Goal: Complete application form: Complete application form

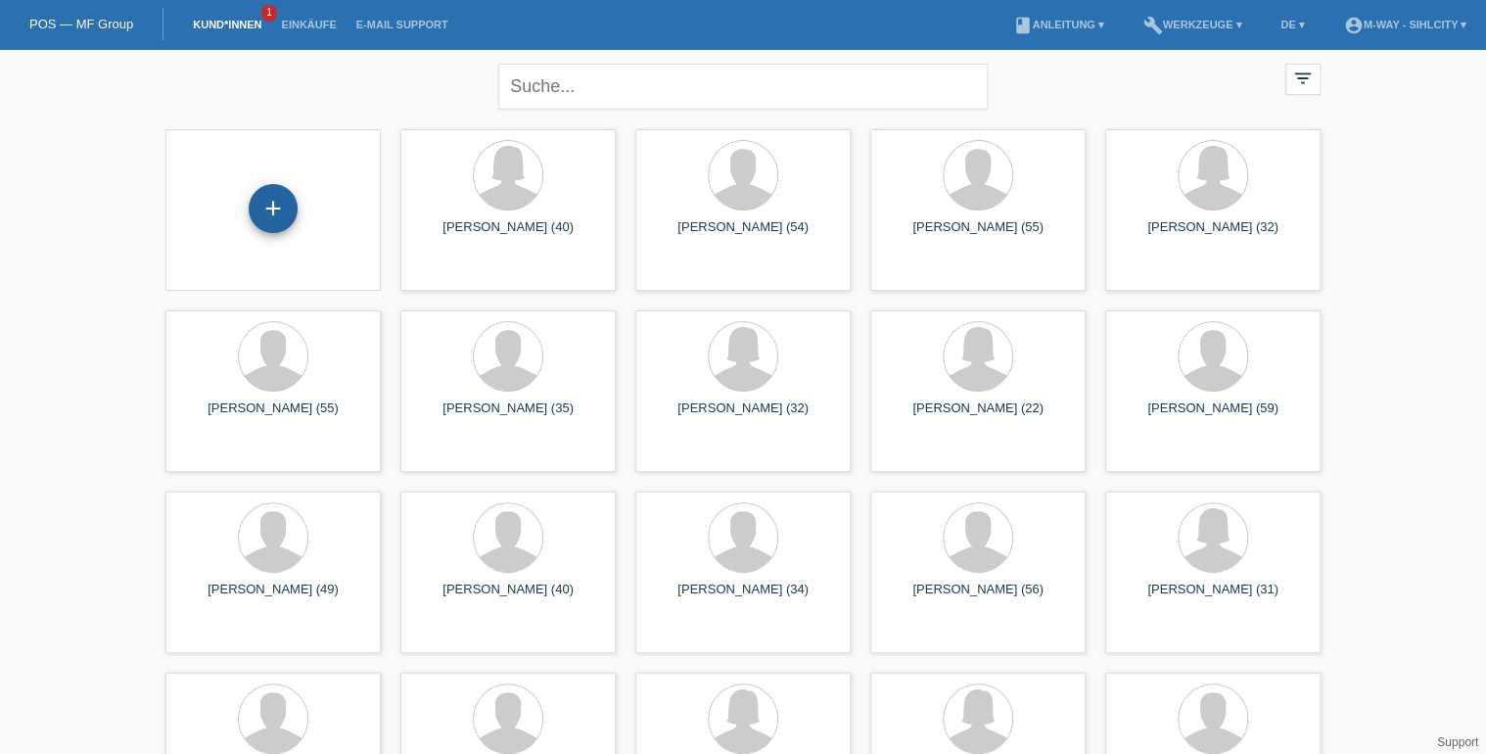
click at [266, 209] on div "+" at bounding box center [273, 208] width 49 height 49
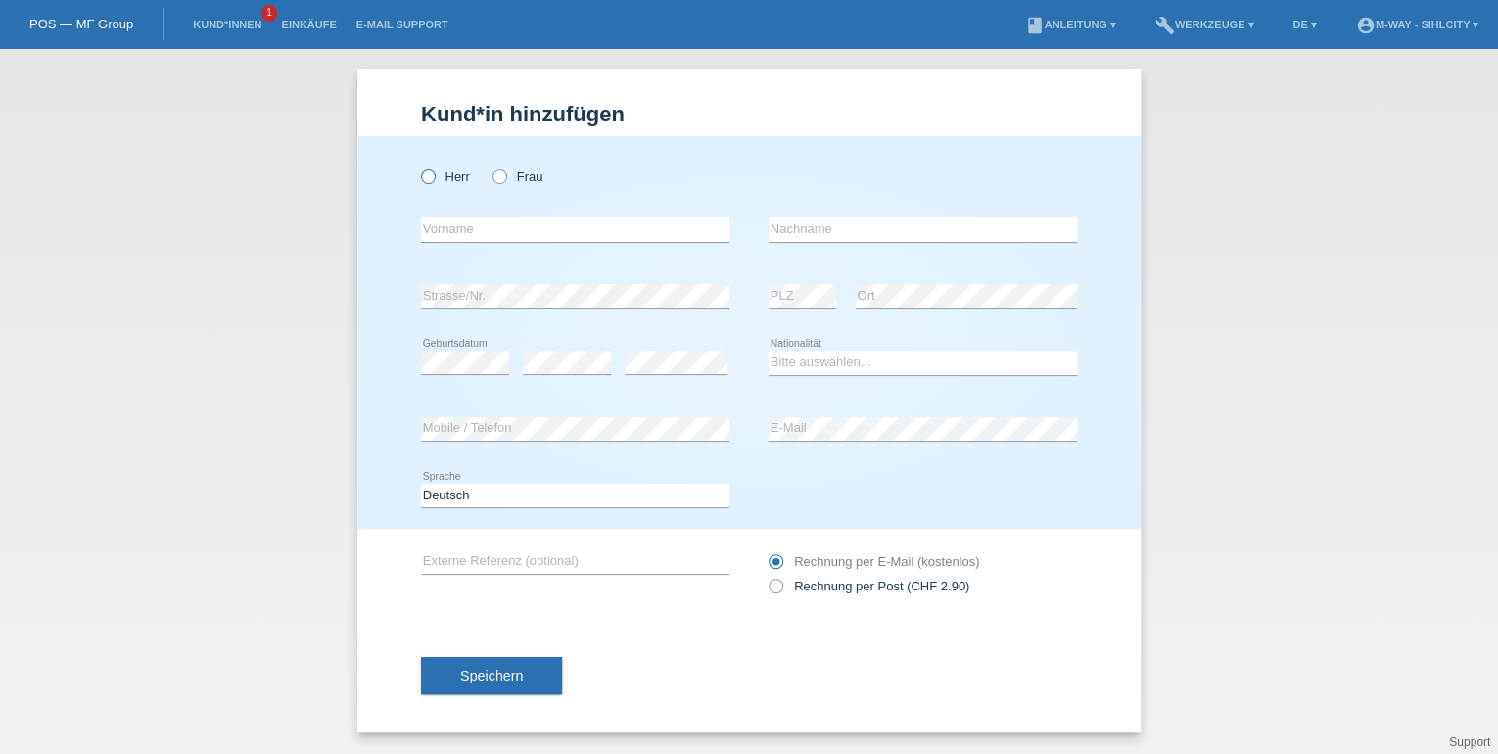
click at [418, 166] on icon at bounding box center [418, 166] width 0 height 0
click at [433, 182] on input "Herr" at bounding box center [427, 175] width 13 height 13
radio input "true"
click at [453, 226] on input "text" at bounding box center [575, 229] width 308 height 24
type input "Stefania"
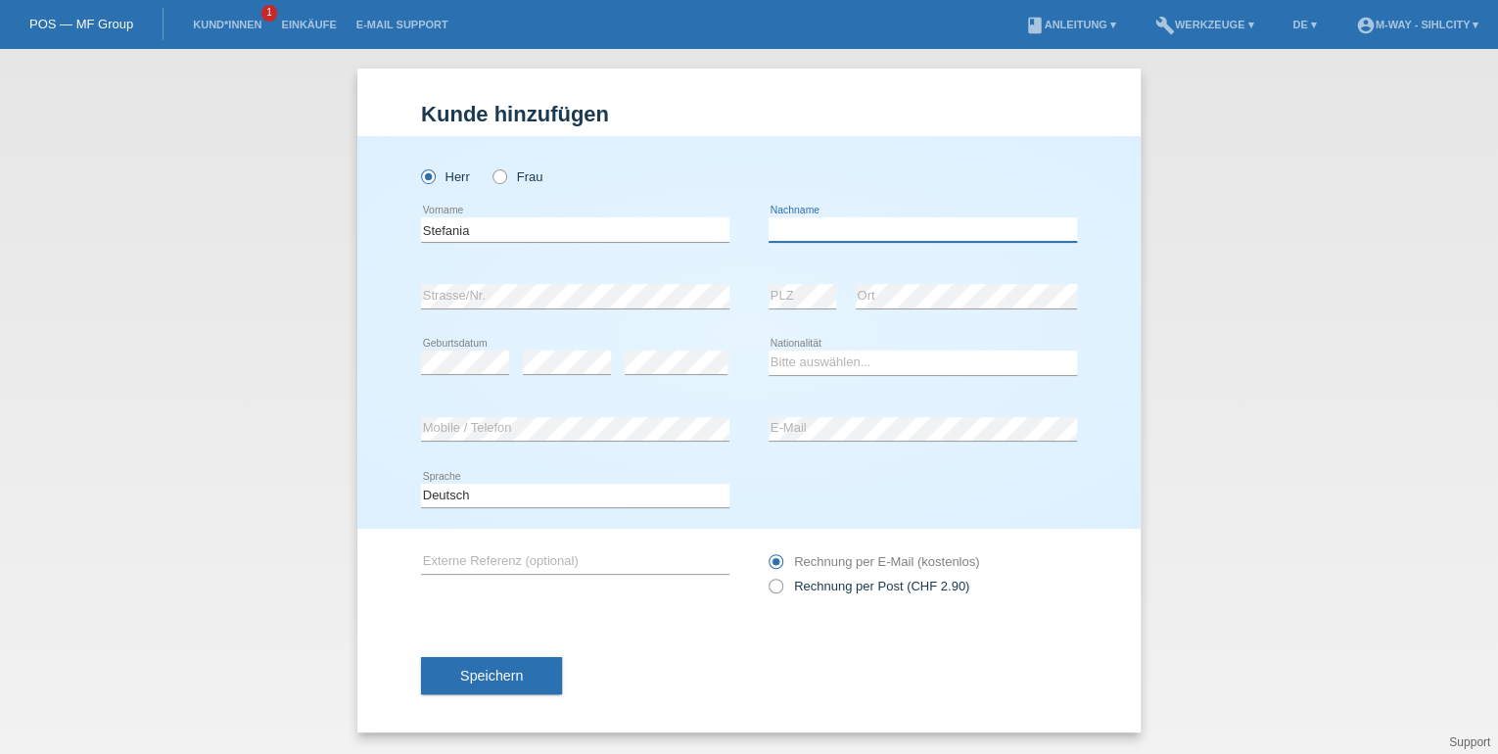
type input "Bacskay"
click at [821, 354] on select "Bitte auswählen... Schweiz Deutschland Liechtenstein Österreich ------------ Af…" at bounding box center [922, 361] width 308 height 23
select select "DE"
click at [768, 350] on select "Bitte auswählen... Schweiz Deutschland Liechtenstein Österreich ------------ Af…" at bounding box center [922, 361] width 308 height 23
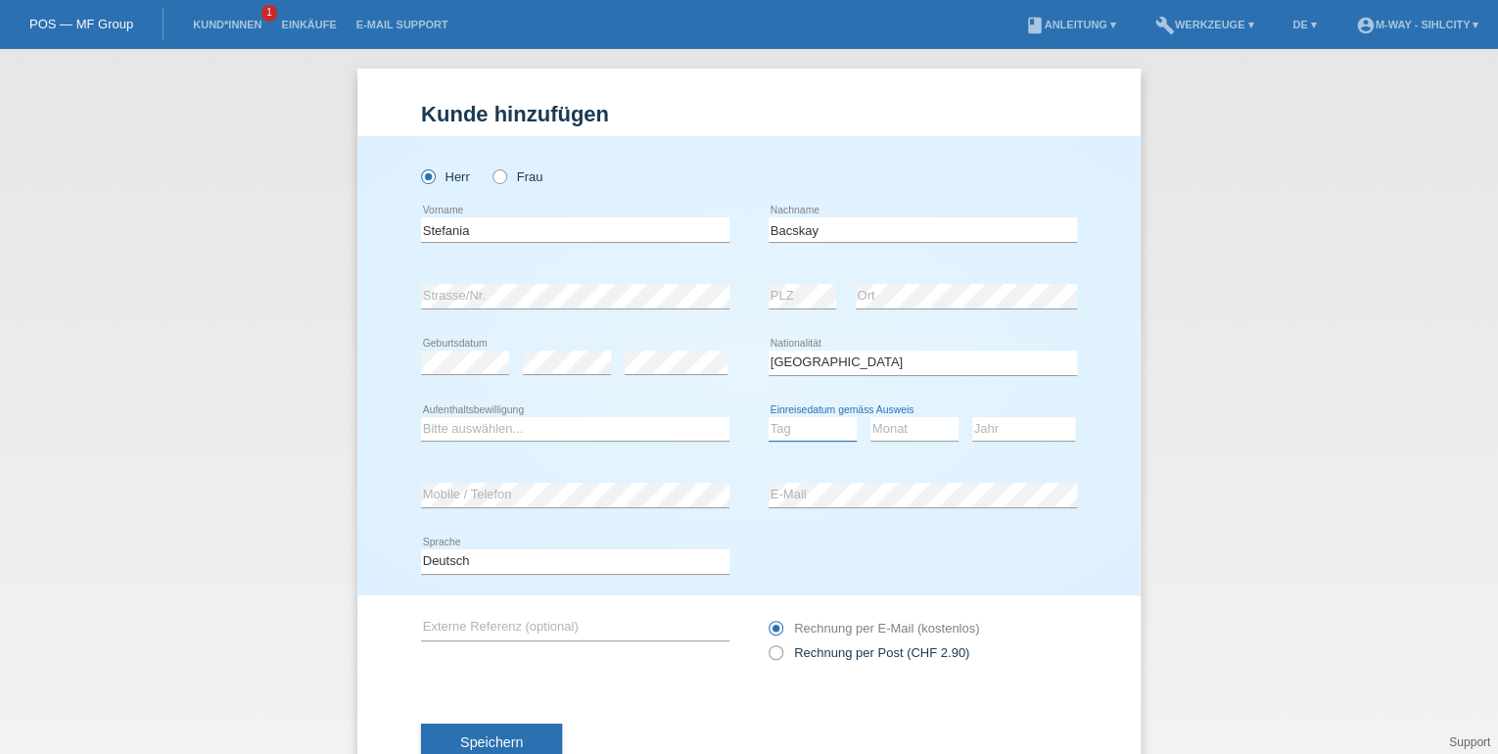
click at [818, 428] on select "Tag 01 02 03 04 05 06 07 08 09 10 11" at bounding box center [812, 428] width 88 height 23
select select "15"
click at [768, 417] on select "Tag 01 02 03 04 05 06 07 08 09 10 11" at bounding box center [812, 428] width 88 height 23
click at [878, 428] on select "Monat 01 02 03 04 05 06 07 08 09 10 11" at bounding box center [914, 428] width 88 height 23
select select "09"
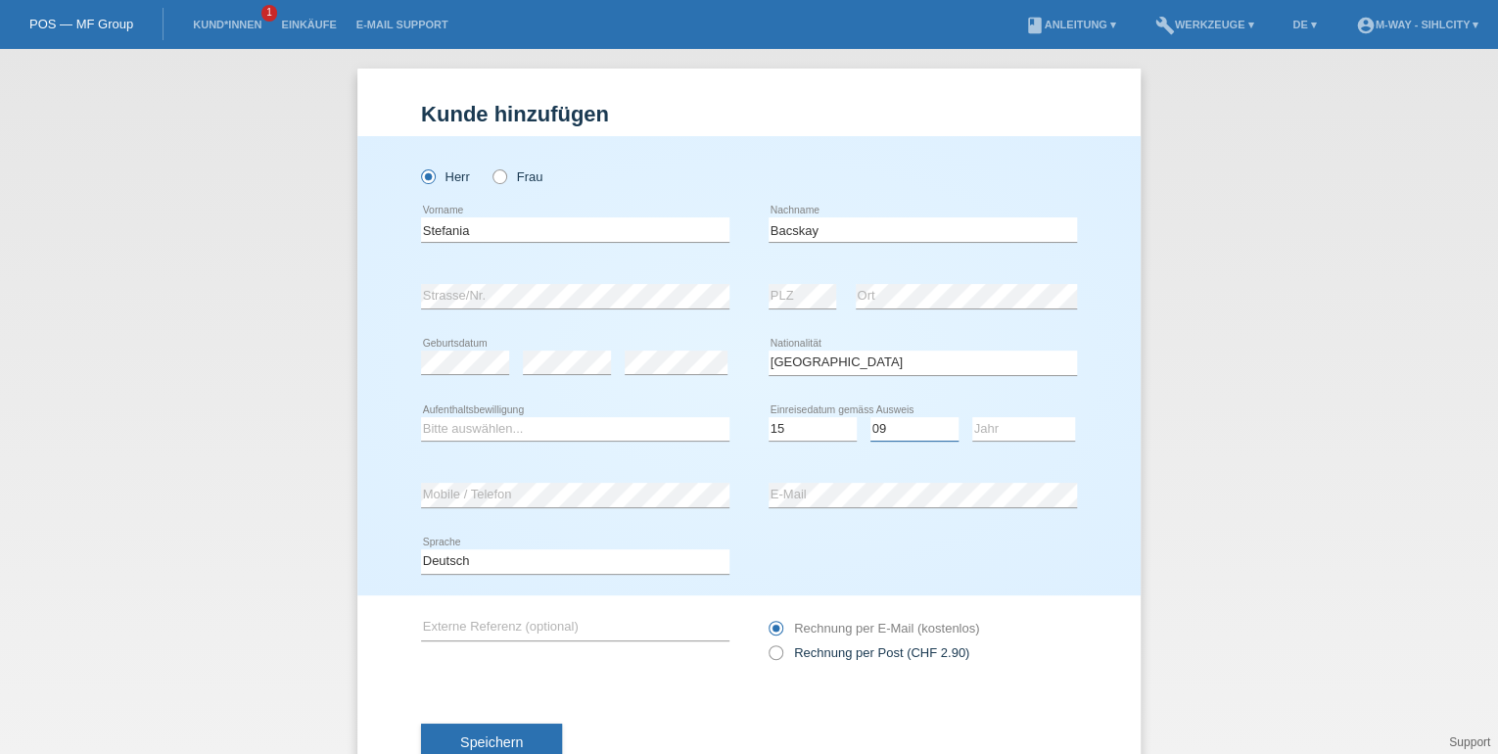
click at [870, 417] on select "Monat 01 02 03 04 05 06 07 08 09 10 11" at bounding box center [914, 428] width 88 height 23
click at [998, 420] on select "Jahr 2025 2024 2023 2022 2021 2020 2019 2018 2017 2016 2015 2014 2013 2012 2011…" at bounding box center [1023, 428] width 103 height 23
select select "2005"
click at [972, 417] on select "Jahr 2025 2024 2023 2022 2021 2020 2019 2018 2017 2016 2015 2014 2013 2012 2011…" at bounding box center [1023, 428] width 103 height 23
click at [575, 428] on select "Bitte auswählen... C B B - Flüchtlingsstatus Andere" at bounding box center [575, 428] width 308 height 23
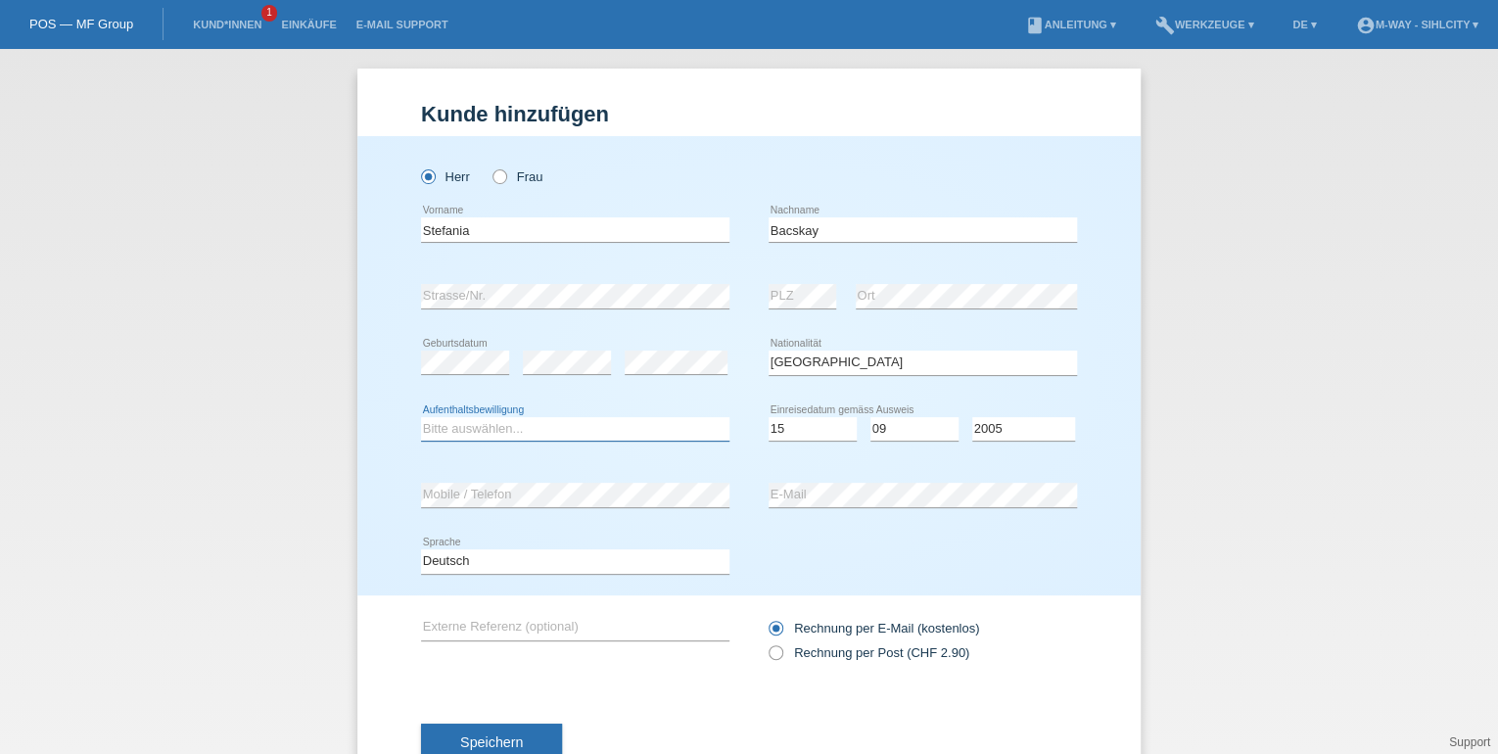
select select "C"
click at [421, 417] on select "Bitte auswählen... C B B - Flüchtlingsstatus Andere" at bounding box center [575, 428] width 308 height 23
click at [489, 166] on icon at bounding box center [489, 166] width 0 height 0
click at [493, 175] on input "Frau" at bounding box center [498, 175] width 13 height 13
radio input "true"
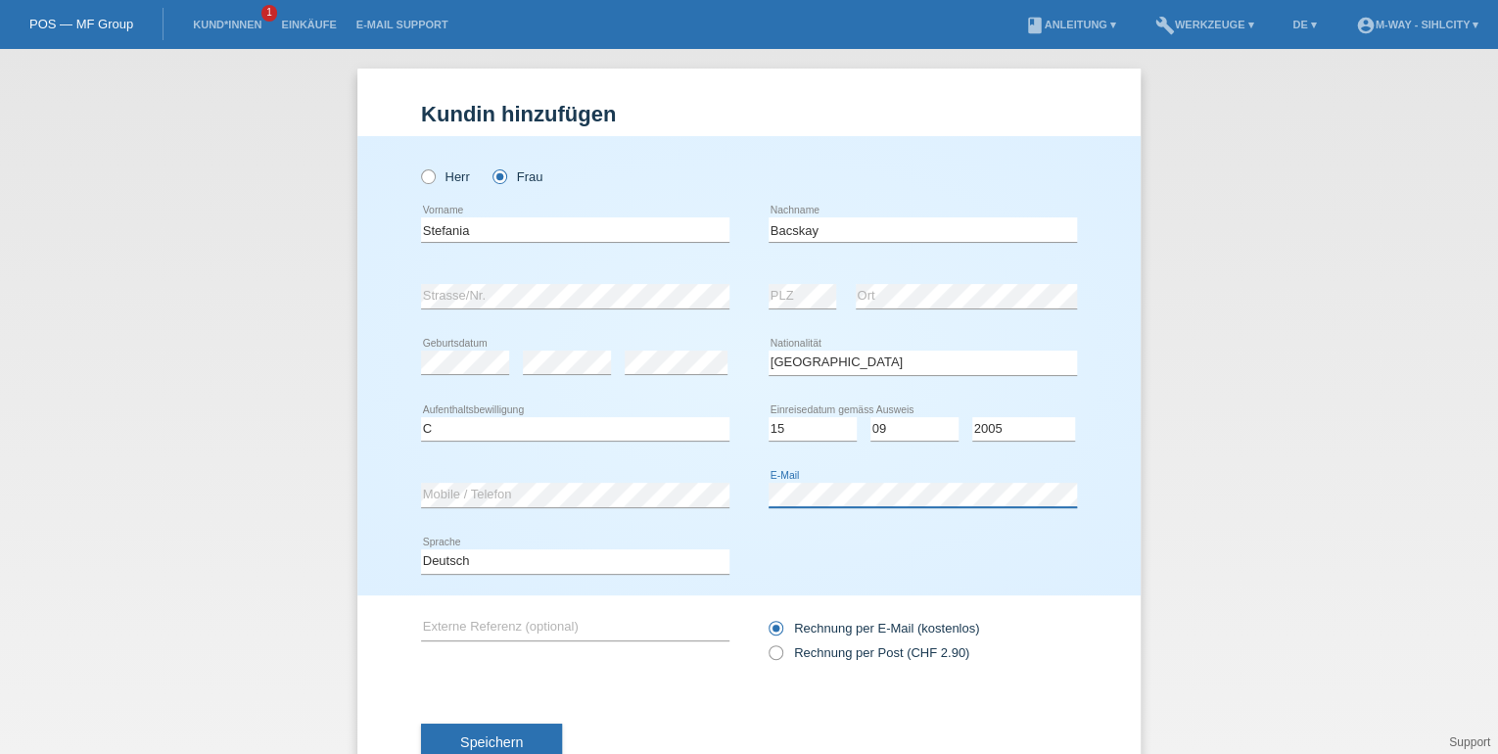
click at [919, 507] on div "error E-Mail" at bounding box center [922, 495] width 308 height 25
click at [884, 572] on div "Deutsch Français Italiano English error Sprache" at bounding box center [749, 562] width 656 height 67
click at [671, 549] on select "Deutsch Français Italiano English" at bounding box center [575, 560] width 308 height 23
click at [519, 733] on button "Speichern" at bounding box center [491, 741] width 141 height 37
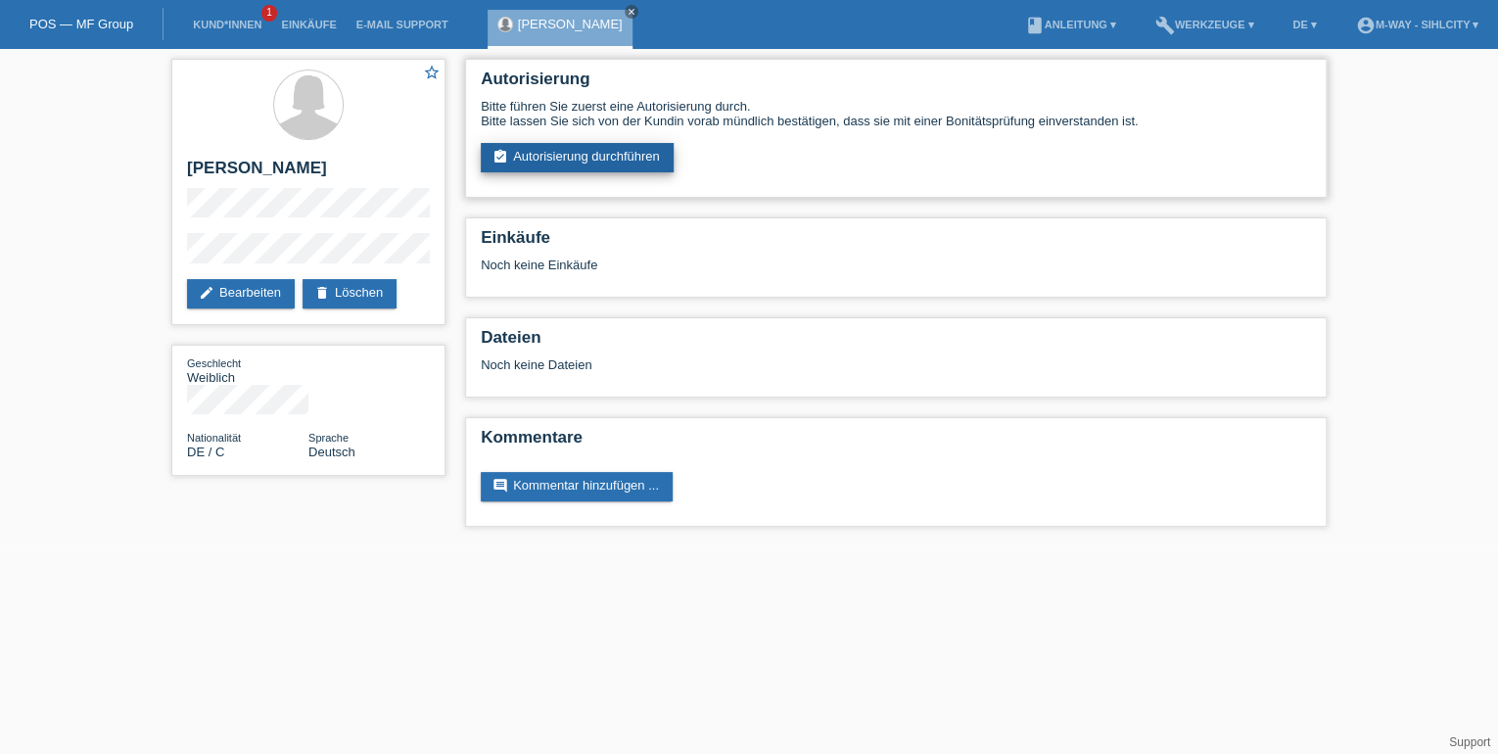
click at [599, 152] on link "assignment_turned_in Autorisierung durchführen" at bounding box center [577, 157] width 193 height 29
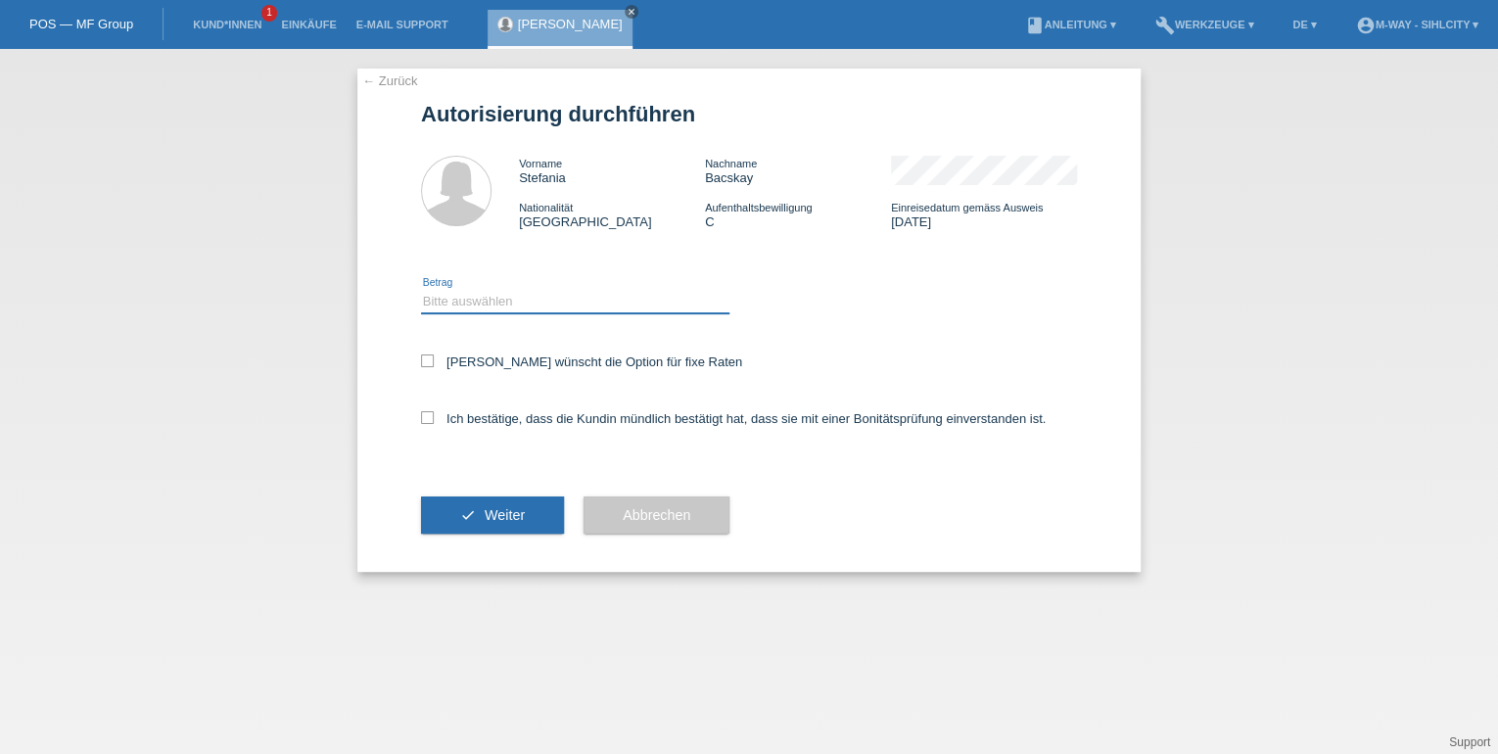
click at [527, 294] on select "Bitte auswählen CHF 1.00 - CHF 499.00 CHF 500.00 - CHF 1'999.00 CHF 2'000.00 - …" at bounding box center [575, 301] width 308 height 23
select select "3"
click at [421, 290] on select "Bitte auswählen CHF 1.00 - CHF 499.00 CHF 500.00 - CHF 1'999.00 CHF 2'000.00 - …" at bounding box center [575, 301] width 308 height 23
click at [434, 407] on div "Ich bestätige, dass die Kundin mündlich bestätigt hat, dass sie mit einer Bonit…" at bounding box center [749, 425] width 656 height 67
drag, startPoint x: 426, startPoint y: 356, endPoint x: 427, endPoint y: 380, distance: 23.5
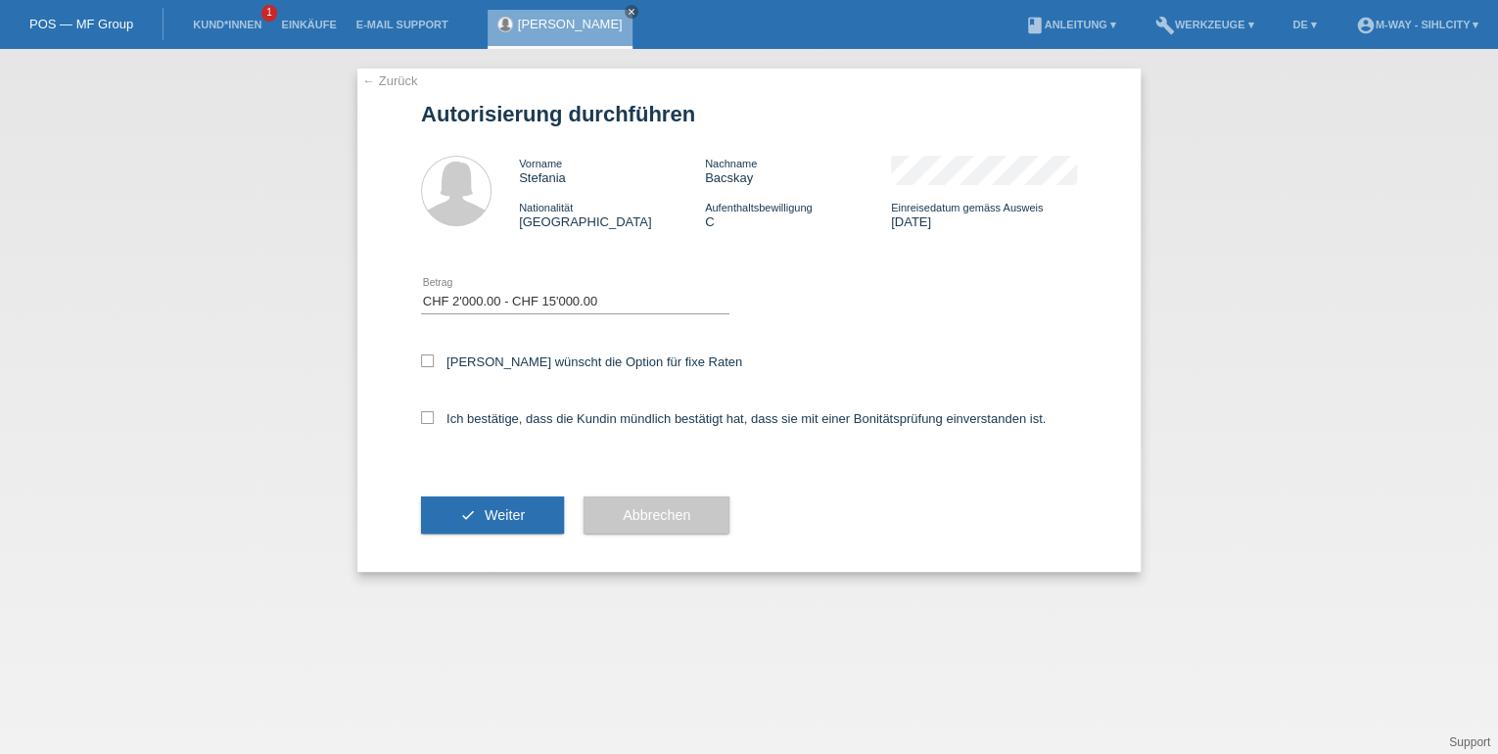
click at [427, 356] on icon at bounding box center [427, 360] width 13 height 13
click at [427, 356] on input "Kundin wünscht die Option für fixe Raten" at bounding box center [427, 360] width 13 height 13
checkbox input "true"
click at [427, 416] on icon at bounding box center [427, 417] width 13 height 13
click at [427, 416] on input "Ich bestätige, dass die Kundin mündlich bestätigt hat, dass sie mit einer Bonit…" at bounding box center [427, 417] width 13 height 13
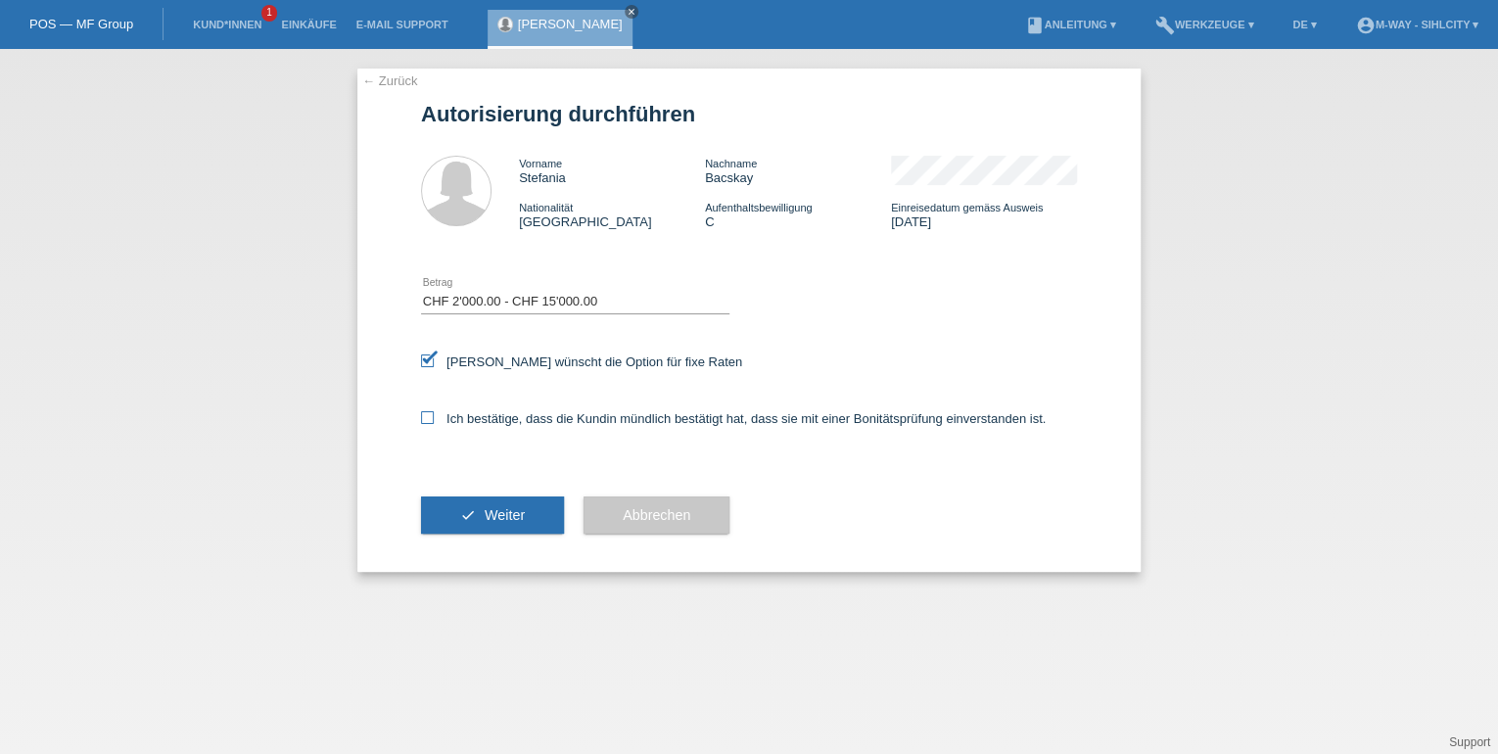
checkbox input "true"
click at [466, 517] on button "check Weiter" at bounding box center [492, 514] width 143 height 37
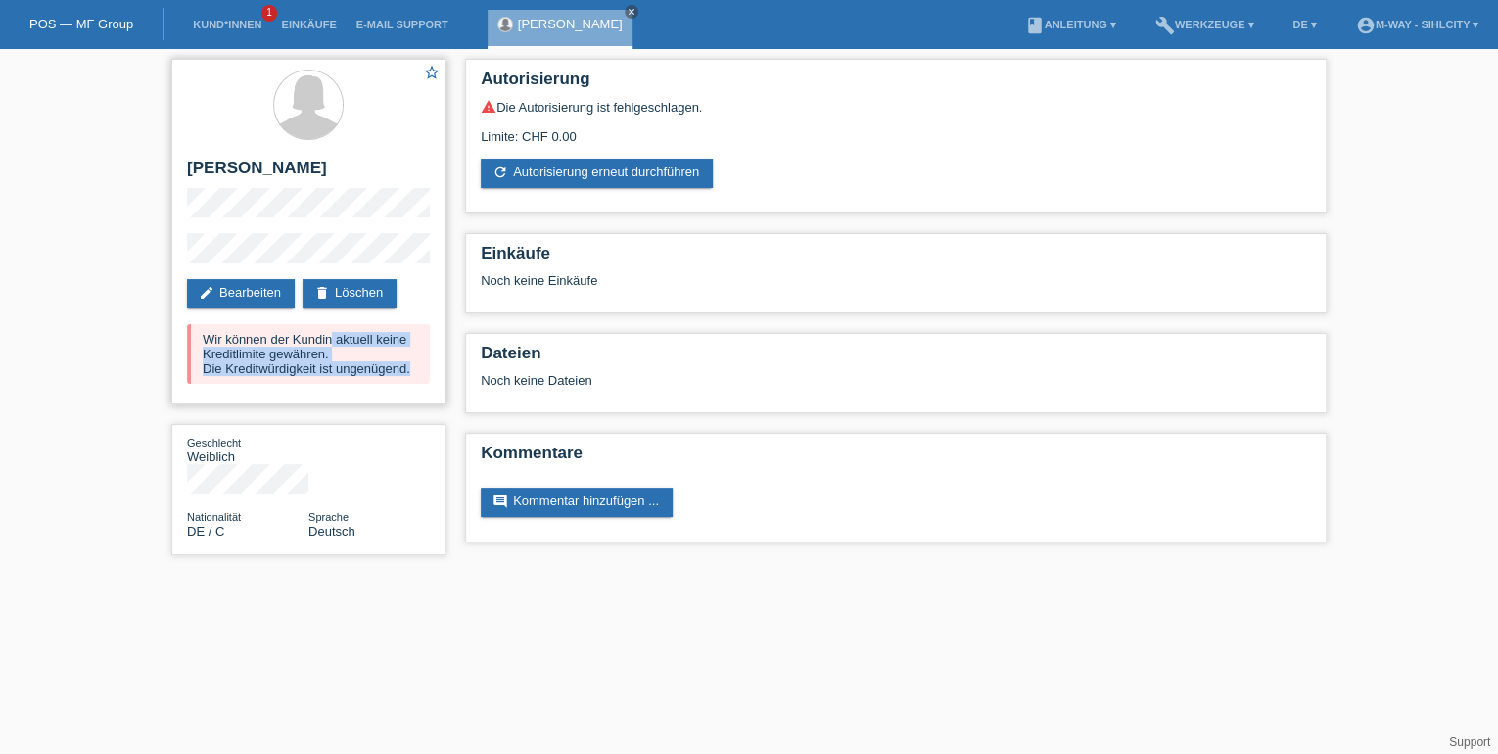
drag, startPoint x: 202, startPoint y: 340, endPoint x: 410, endPoint y: 365, distance: 210.1
click at [410, 365] on div "Wir können der Kundin aktuell keine Kreditlimite gewähren. Die Kreditwürdigkeit…" at bounding box center [308, 354] width 243 height 60
